Goal: Navigation & Orientation: Find specific page/section

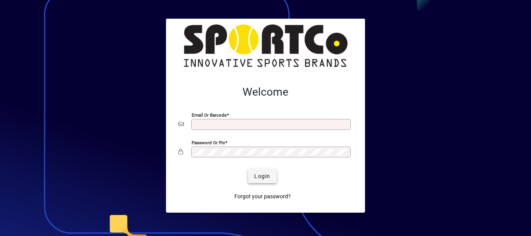
type input "**********"
click at [266, 178] on span "Login" at bounding box center [262, 176] width 16 height 8
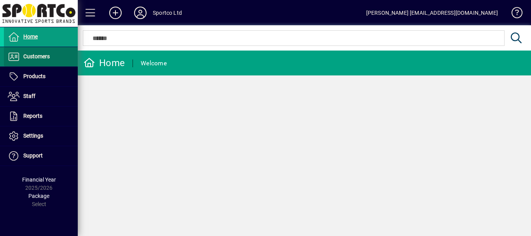
click at [47, 57] on span "Customers" at bounding box center [36, 56] width 26 height 6
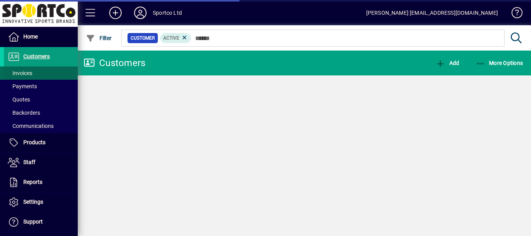
click at [27, 73] on span "Invoices" at bounding box center [20, 73] width 24 height 6
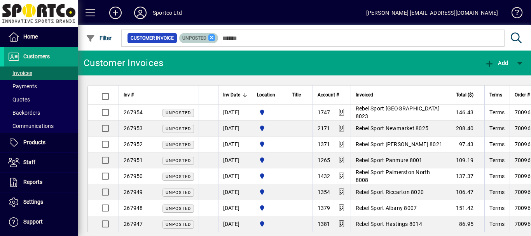
click at [211, 37] on icon at bounding box center [211, 37] width 7 height 7
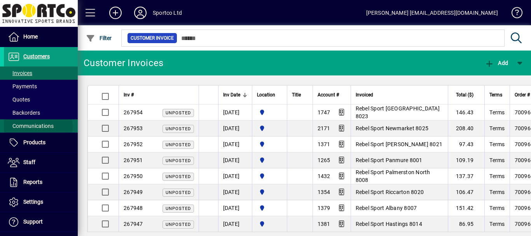
click at [37, 127] on span "Communications" at bounding box center [31, 126] width 46 height 6
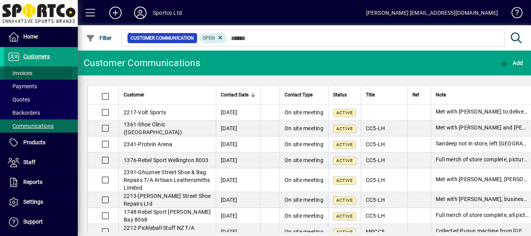
click at [23, 73] on span "Invoices" at bounding box center [20, 73] width 24 height 6
